Goal: Information Seeking & Learning: Learn about a topic

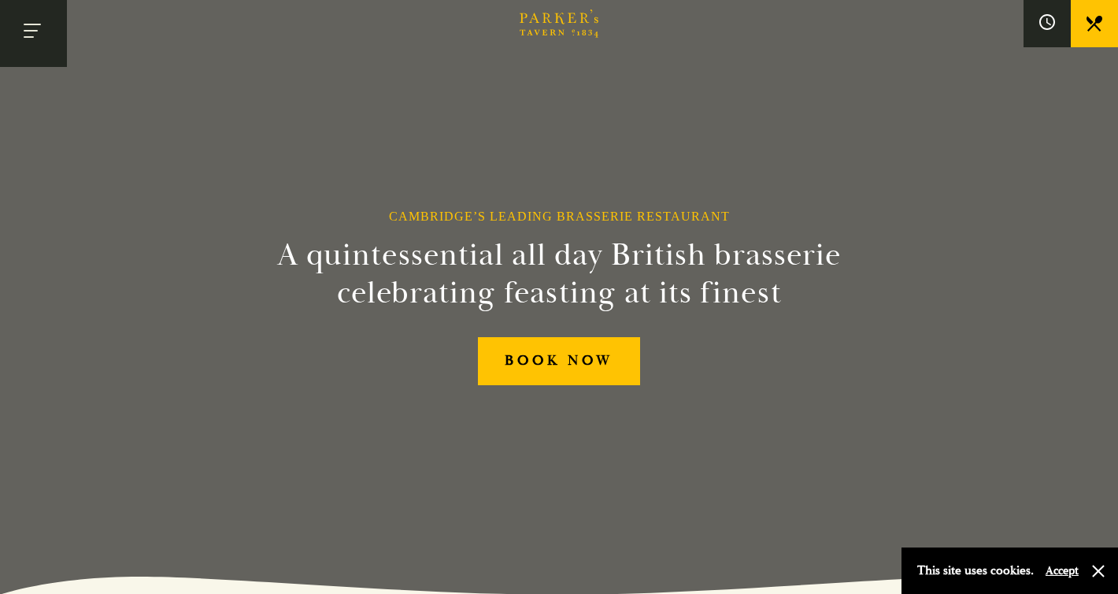
click at [42, 28] on button "Toggle navigation" at bounding box center [33, 33] width 67 height 67
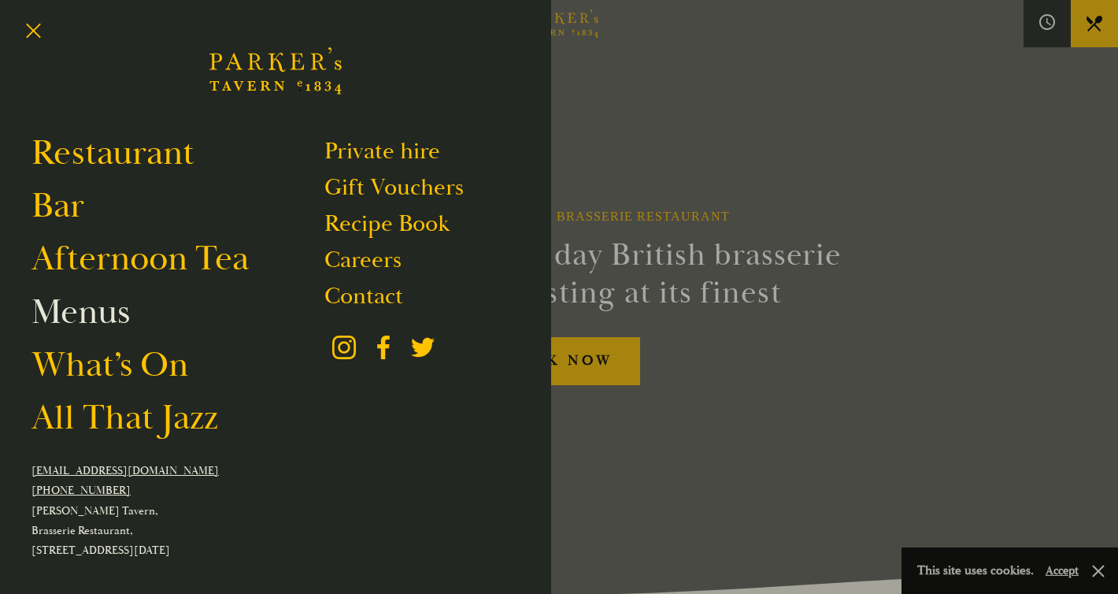
click at [109, 320] on link "Menus" at bounding box center [80, 312] width 98 height 44
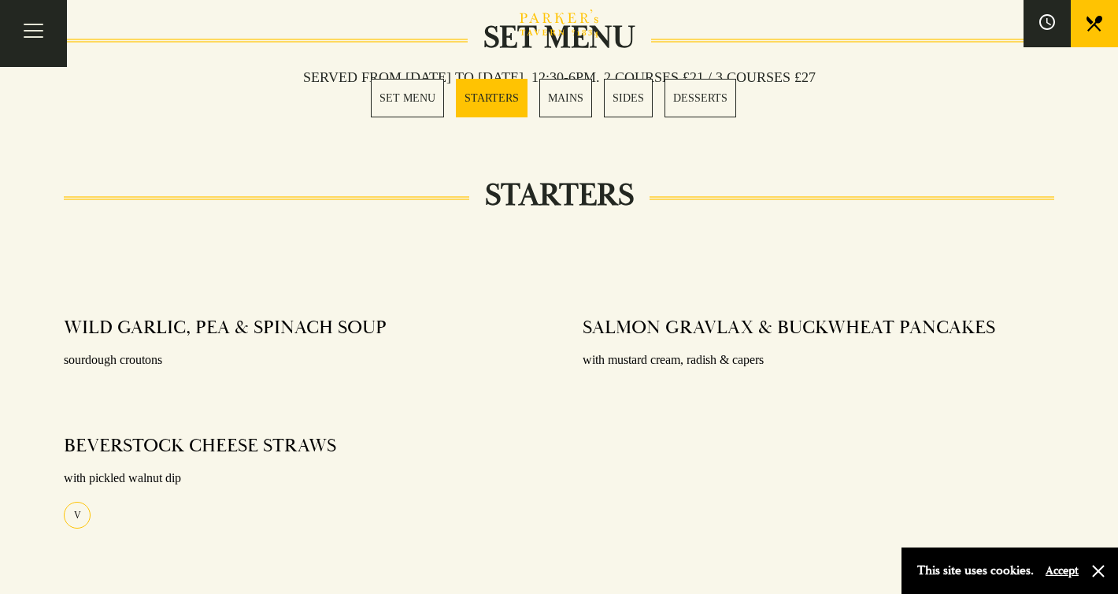
scroll to position [610, 0]
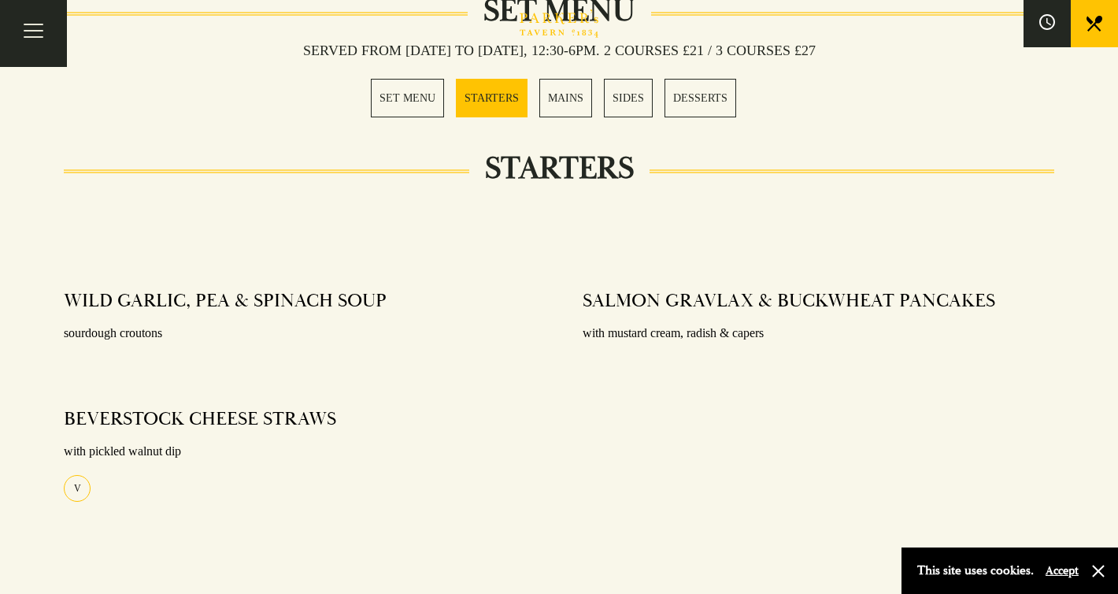
click at [563, 99] on link "MAINS" at bounding box center [565, 98] width 53 height 39
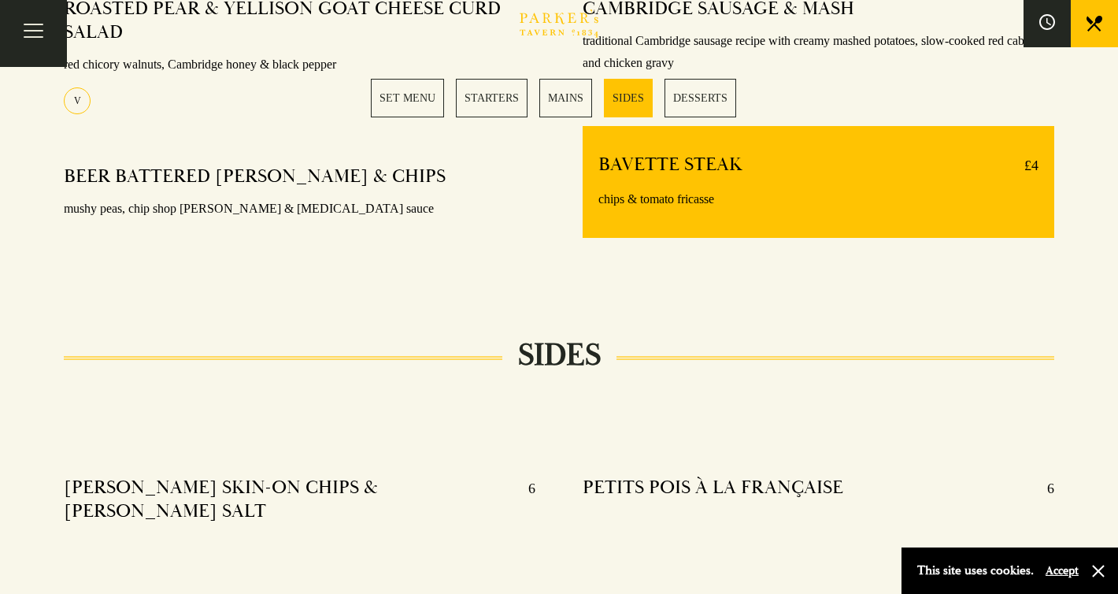
scroll to position [1564, 0]
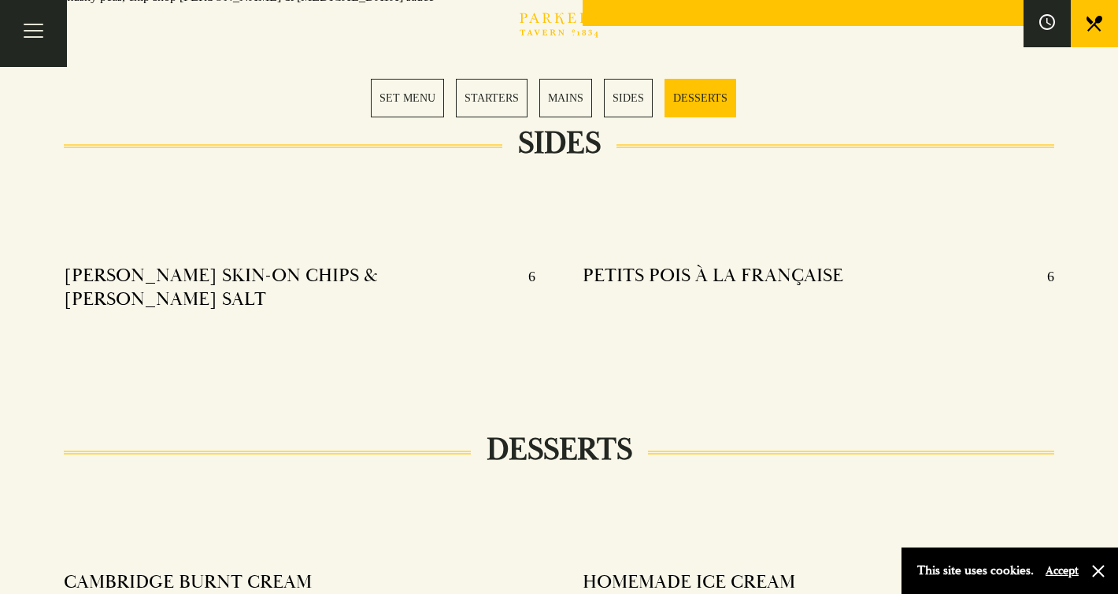
click at [417, 94] on link "SET MENU" at bounding box center [407, 98] width 73 height 39
